Goal: Transaction & Acquisition: Purchase product/service

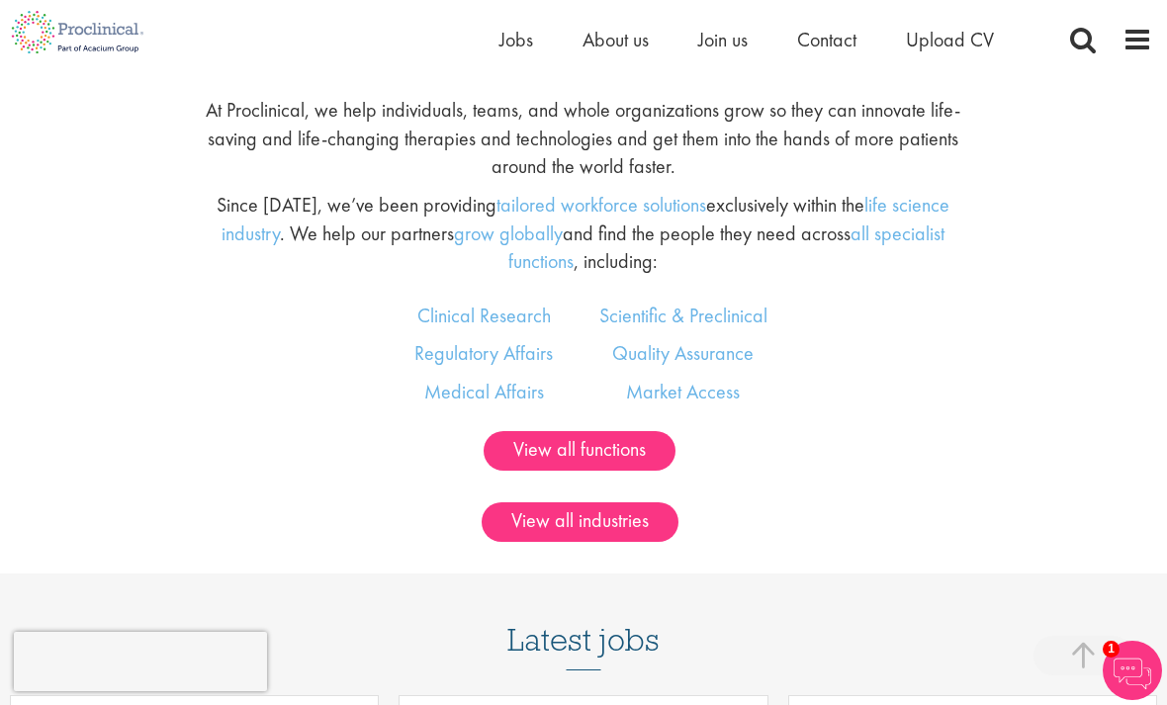
scroll to position [1192, 0]
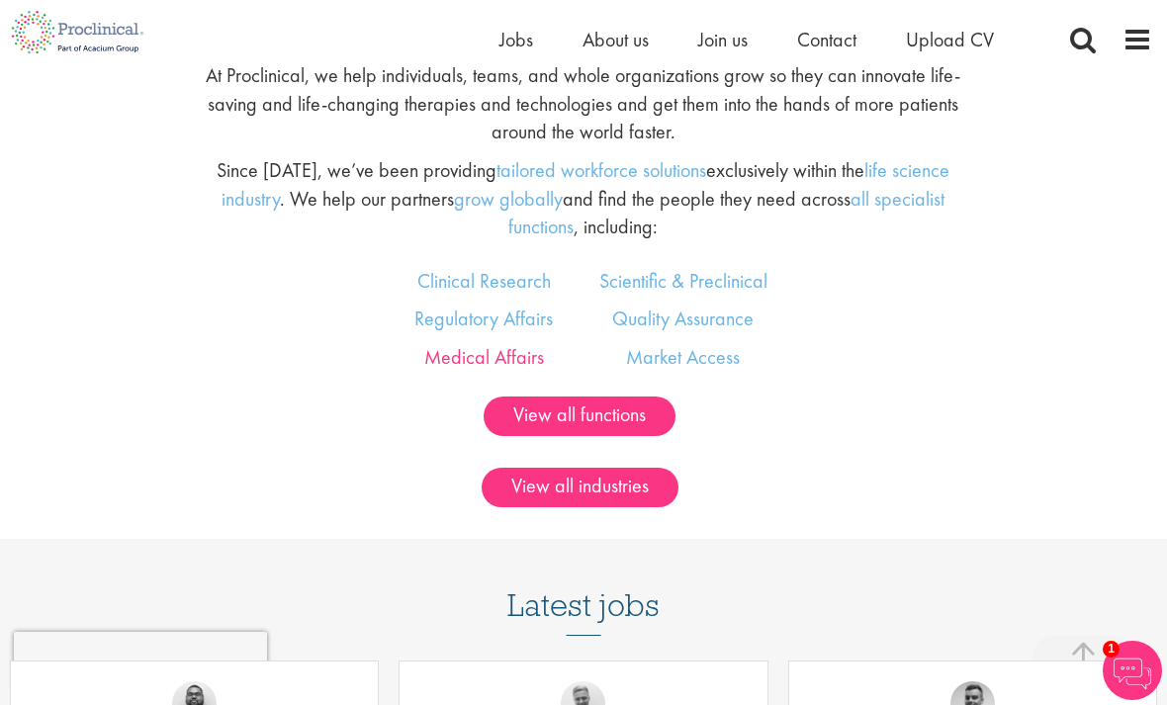
click at [493, 370] on link "Medical Affairs" at bounding box center [484, 357] width 120 height 26
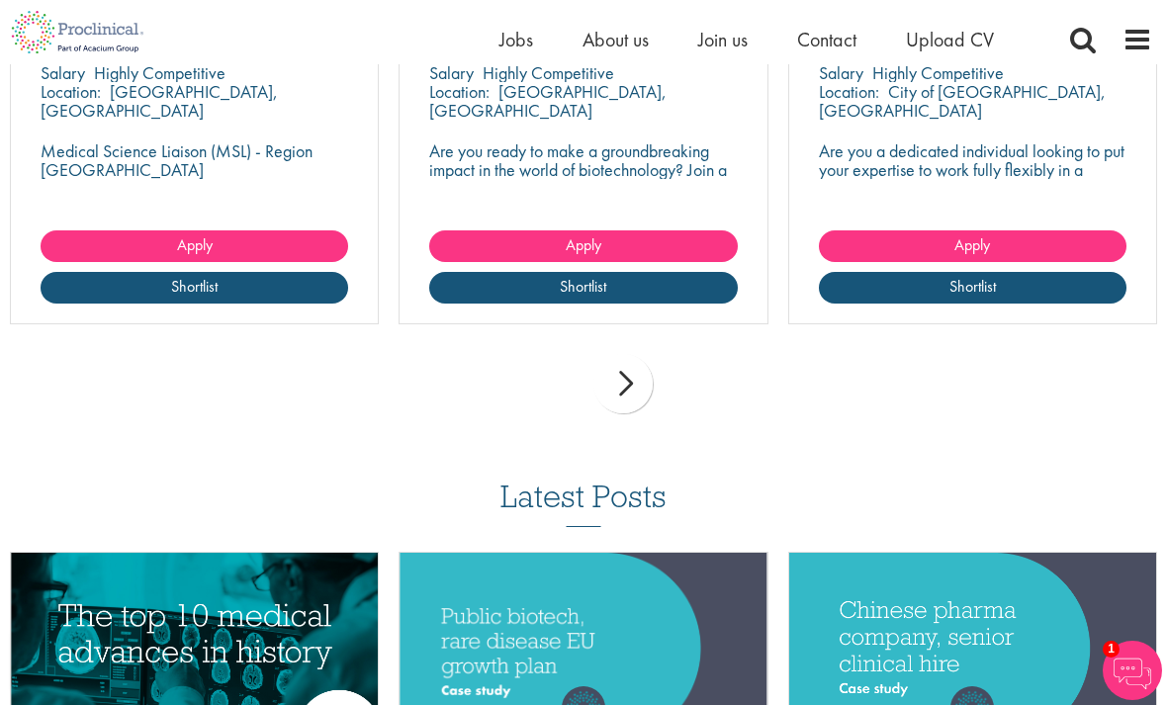
scroll to position [2381, 0]
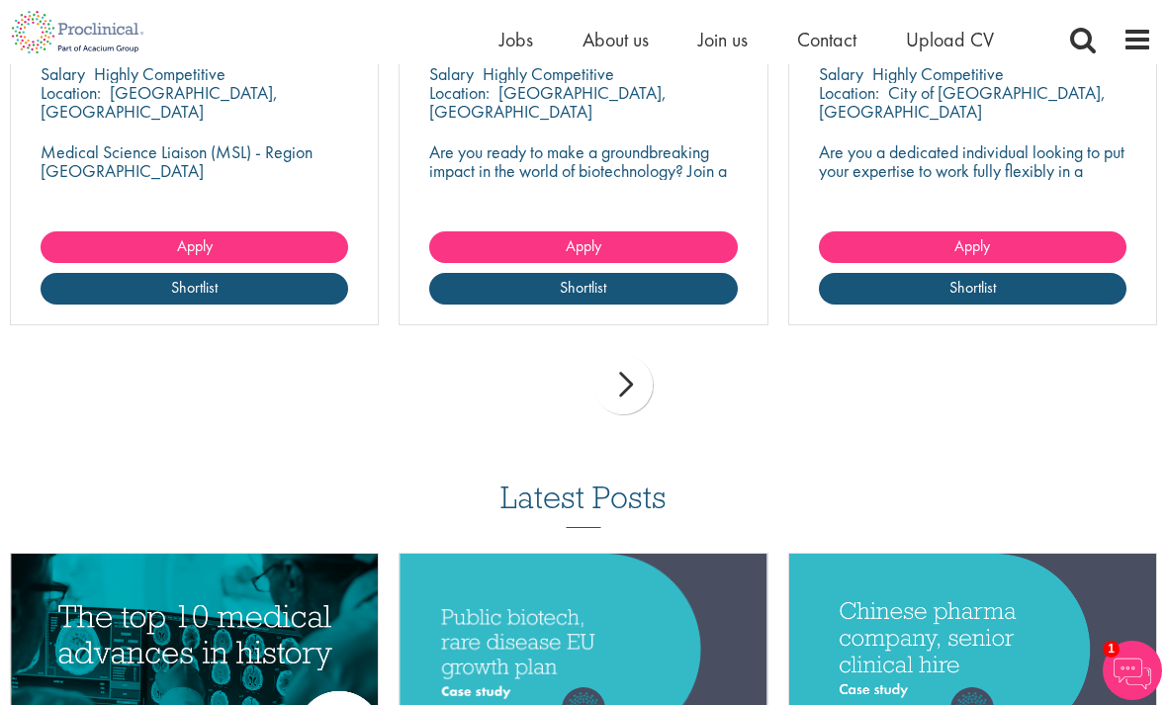
click at [624, 364] on div "next" at bounding box center [622, 384] width 59 height 59
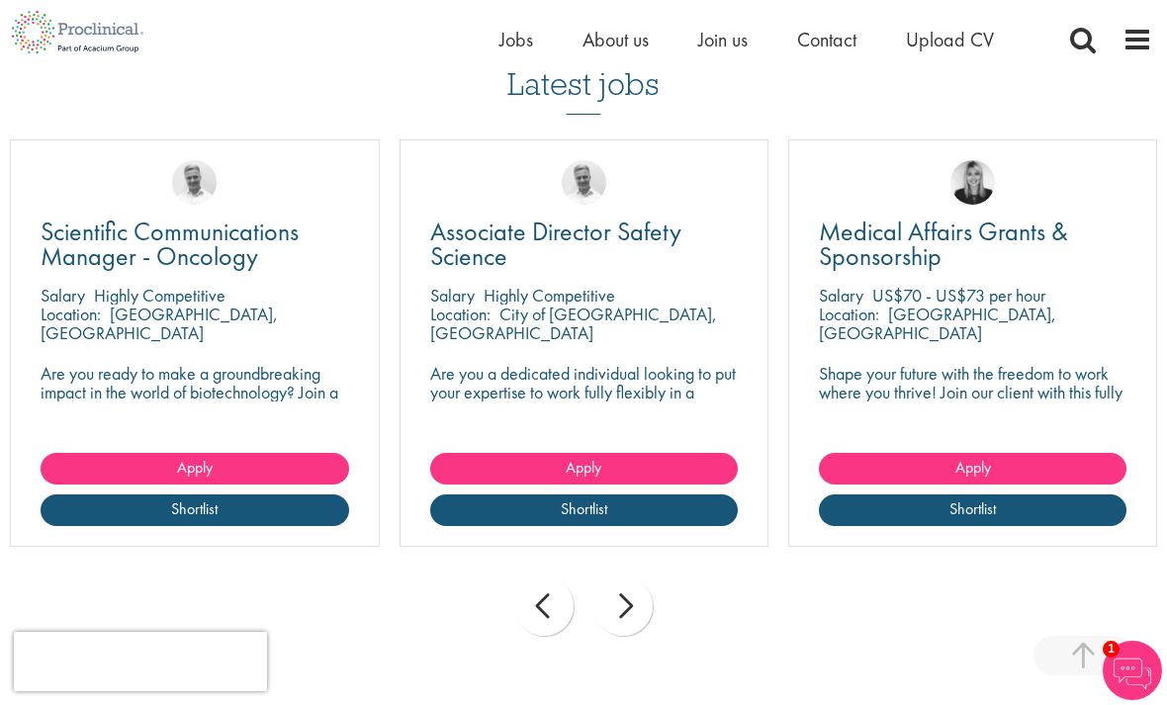
scroll to position [2159, 0]
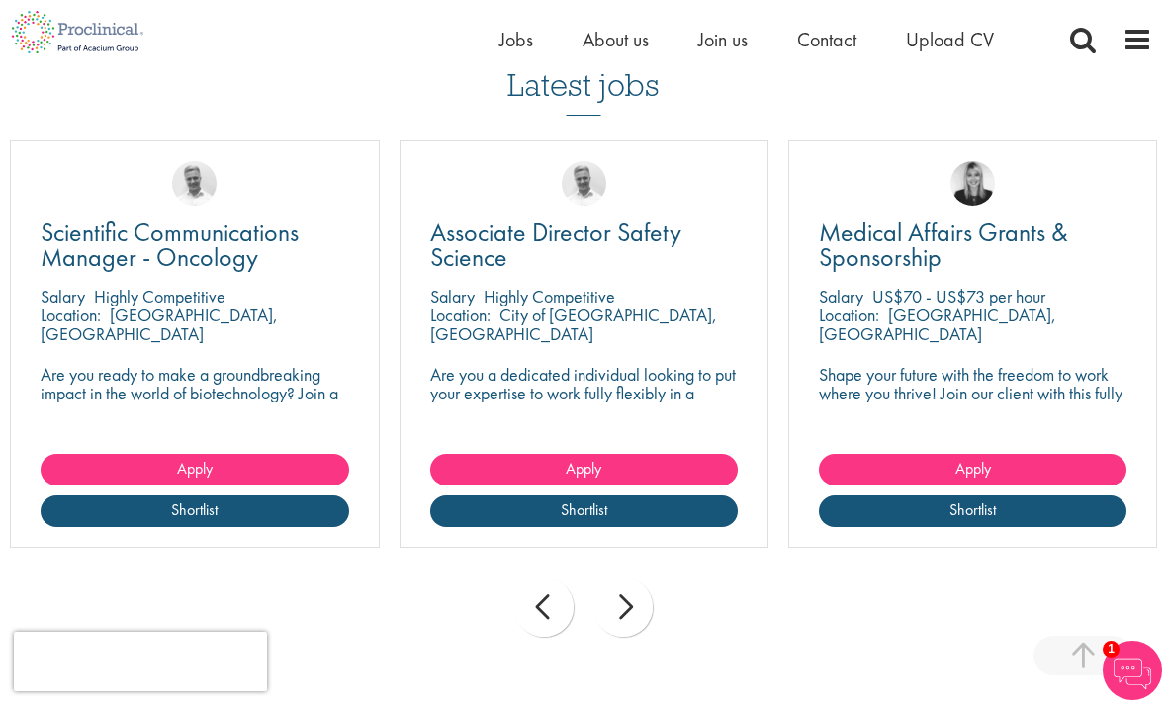
click at [632, 582] on div "next" at bounding box center [622, 607] width 59 height 59
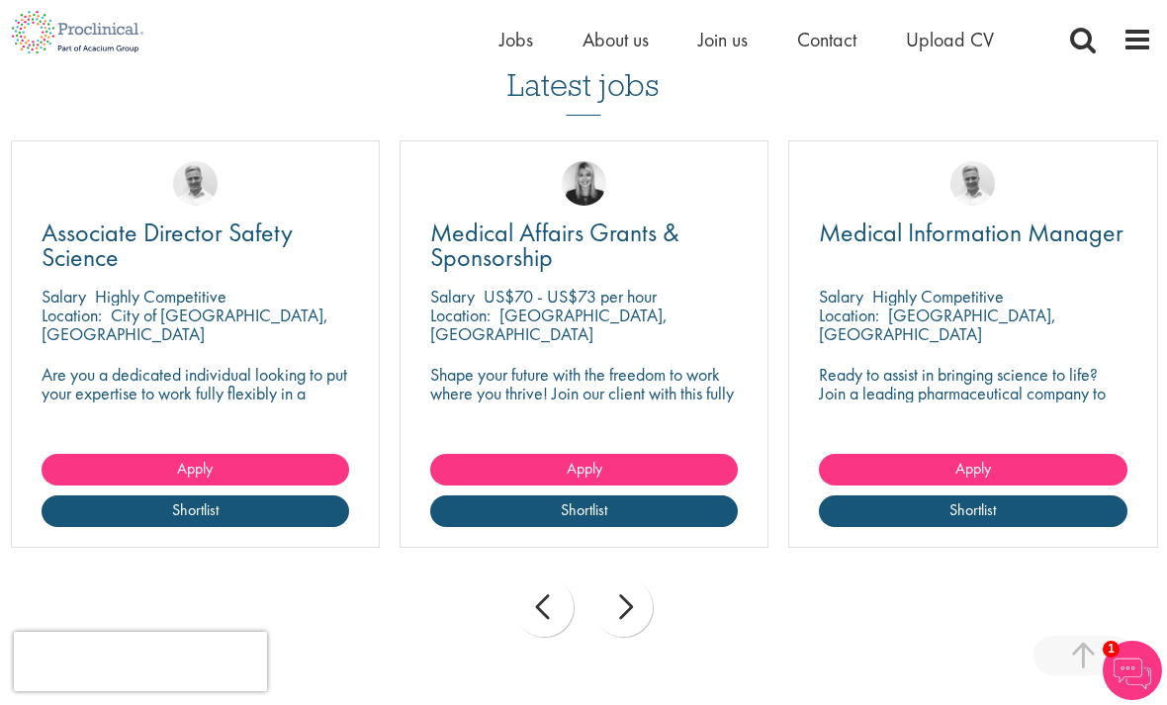
click at [651, 582] on div "next" at bounding box center [622, 607] width 59 height 59
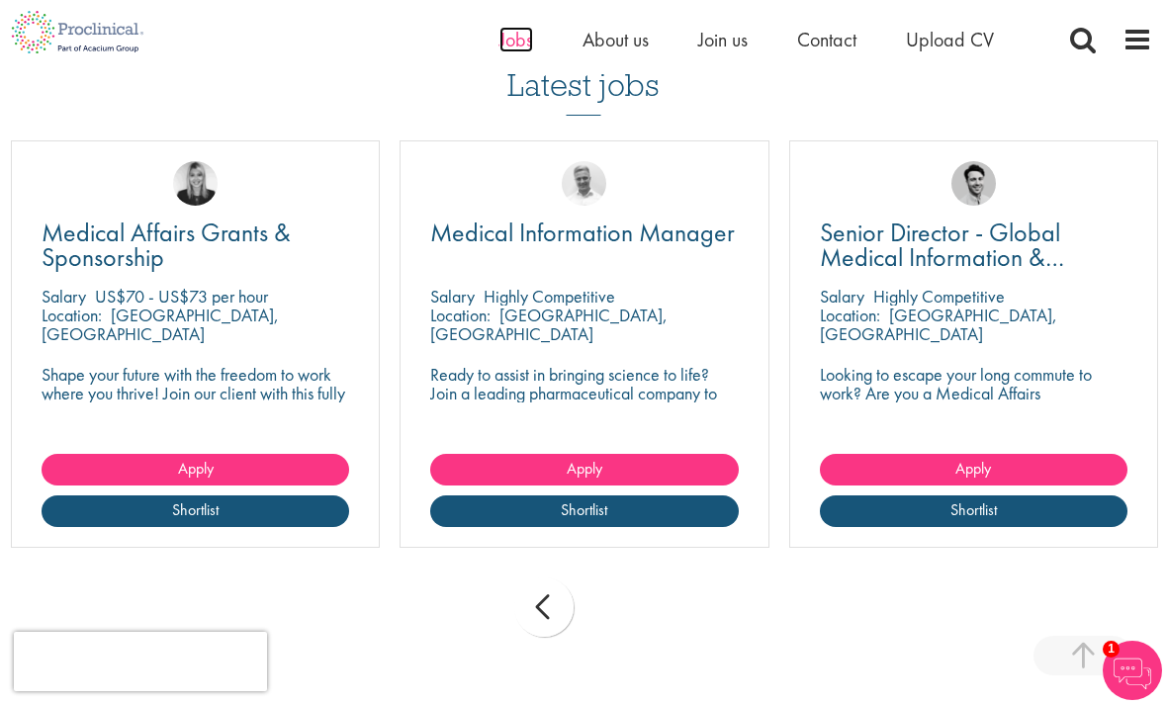
click at [515, 40] on span "Jobs" at bounding box center [516, 40] width 34 height 26
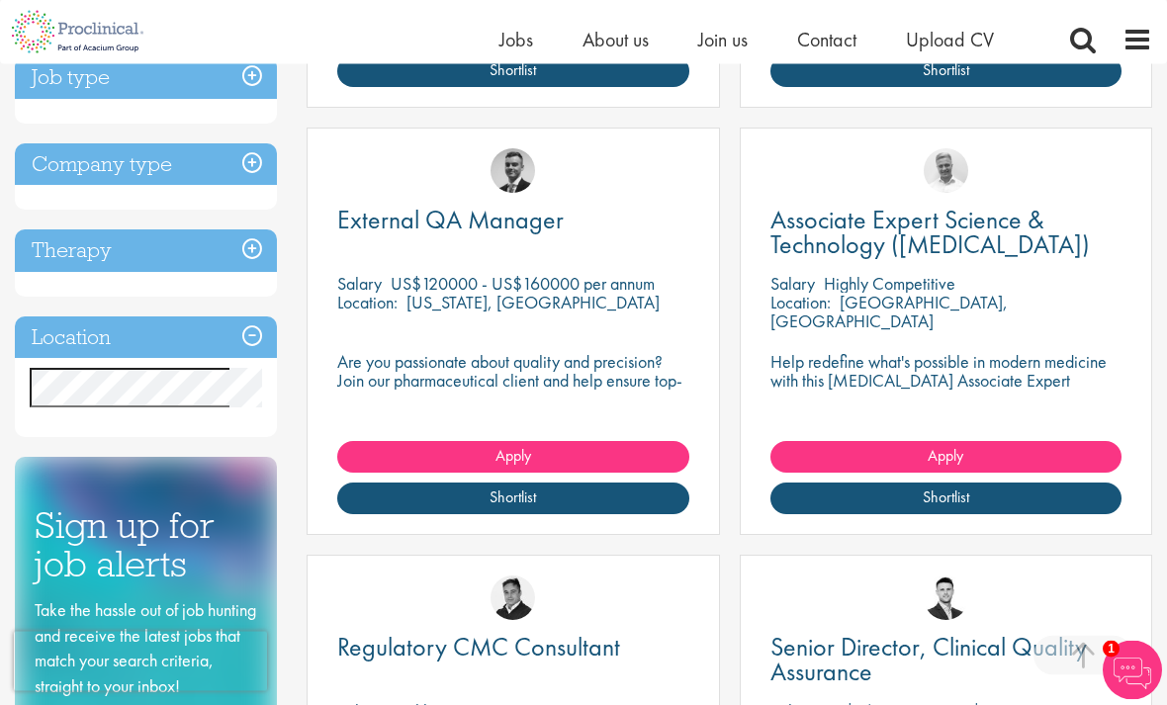
scroll to position [759, 0]
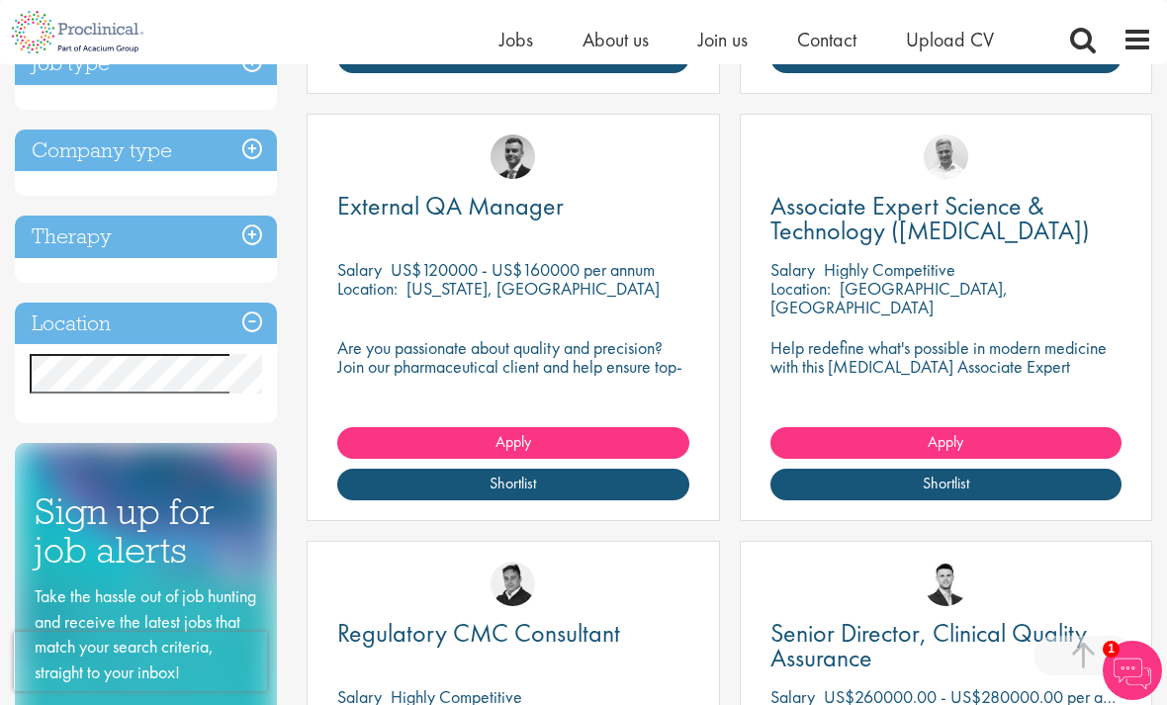
click at [257, 325] on h3 "Location" at bounding box center [146, 324] width 262 height 43
click at [242, 319] on h3 "Location" at bounding box center [146, 324] width 262 height 43
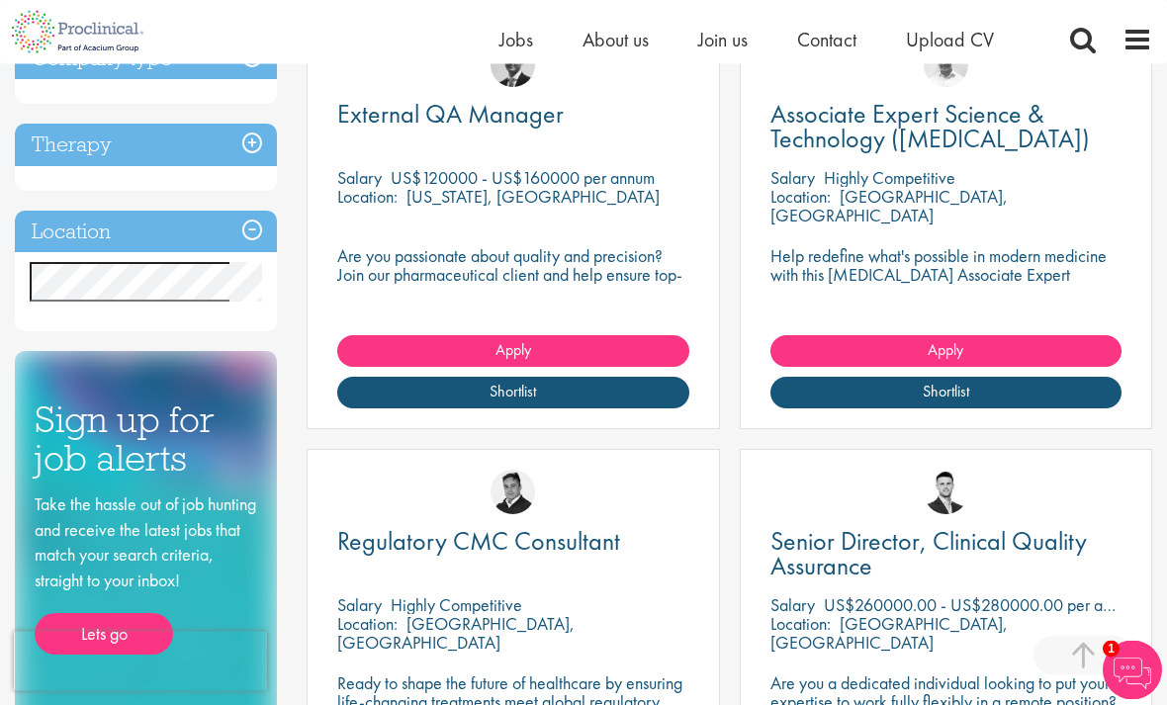
scroll to position [667, 0]
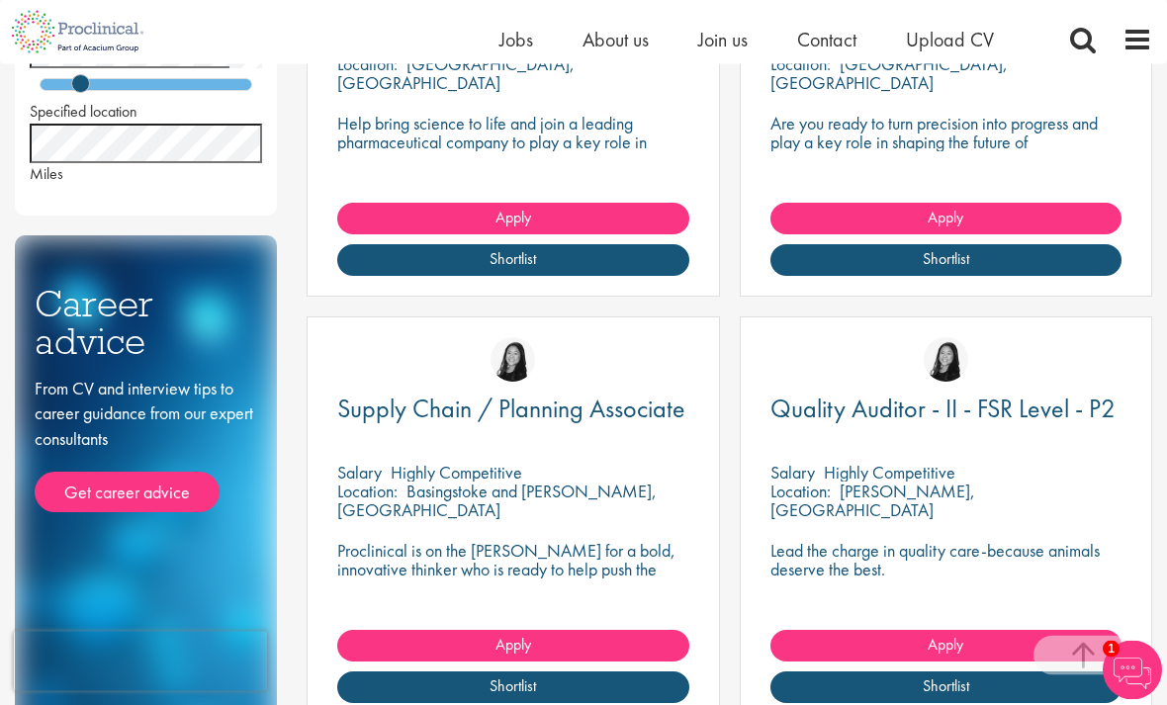
scroll to position [985, 0]
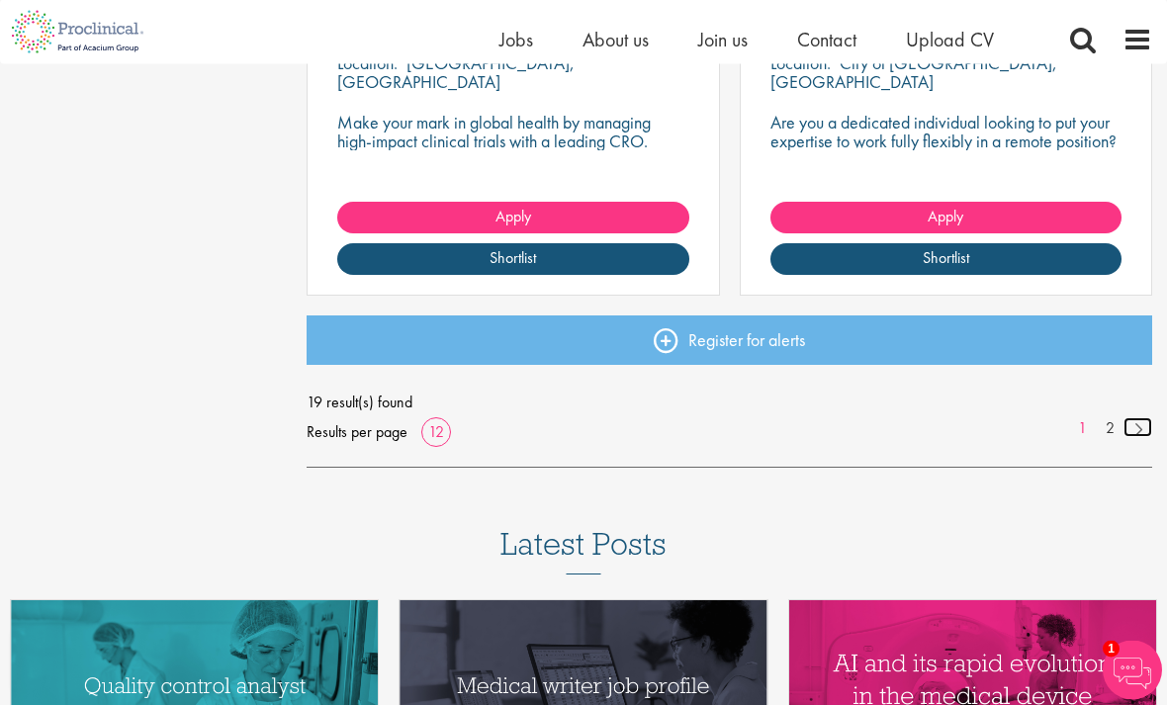
click at [1128, 424] on link at bounding box center [1137, 428] width 29 height 20
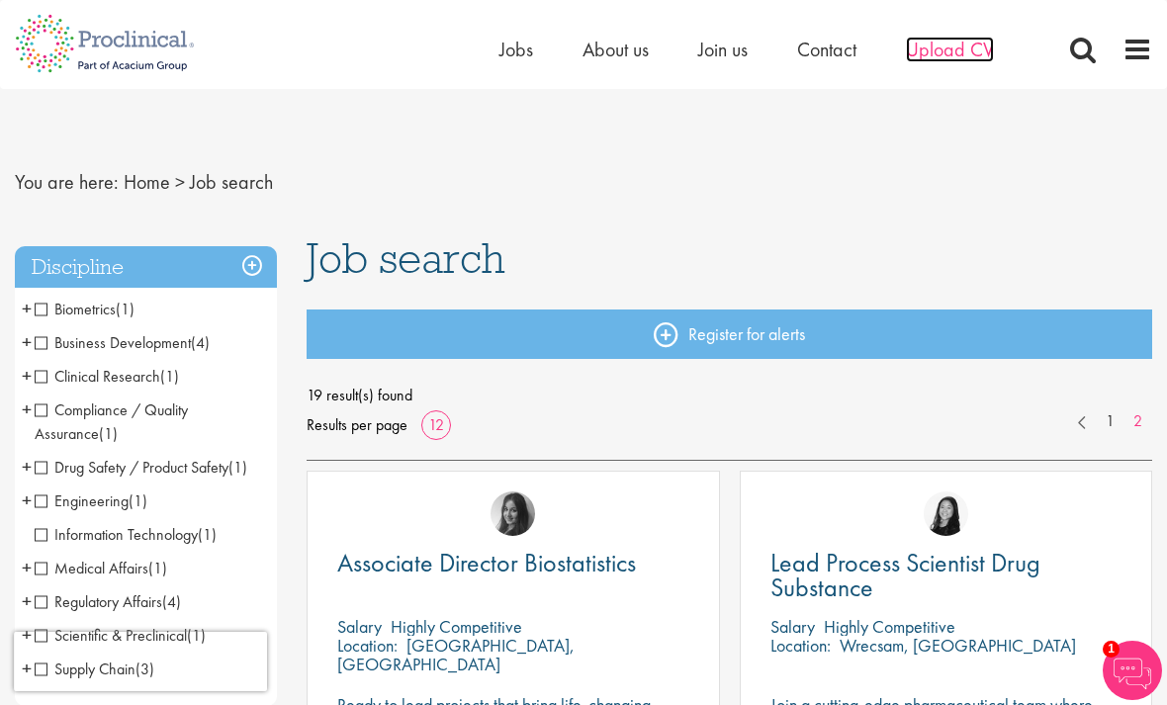
click at [972, 40] on span "Upload CV" at bounding box center [950, 50] width 88 height 26
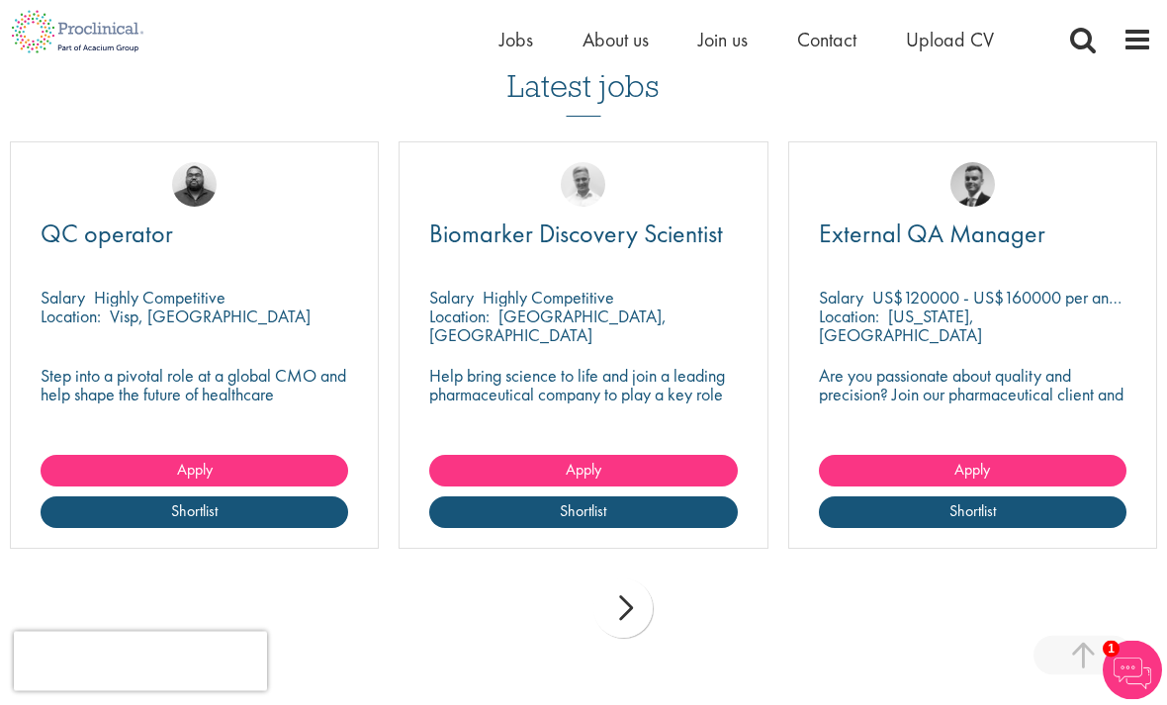
scroll to position [1388, 0]
click at [1018, 229] on span "External QA Manager" at bounding box center [932, 234] width 226 height 34
